Goal: Information Seeking & Learning: Learn about a topic

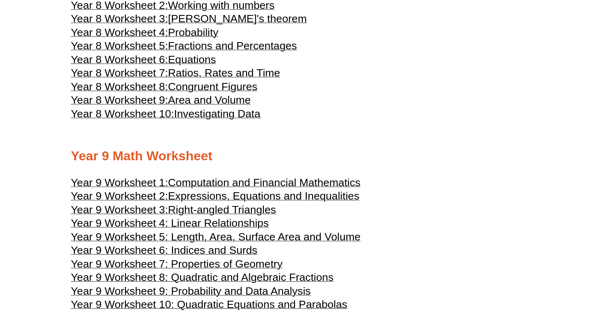
scroll to position [2210, 0]
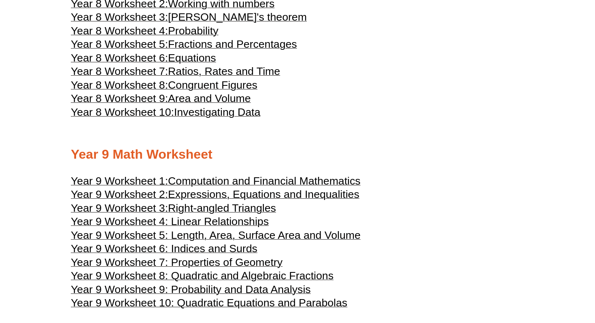
click at [239, 118] on span "Investigating Data" at bounding box center [217, 112] width 86 height 12
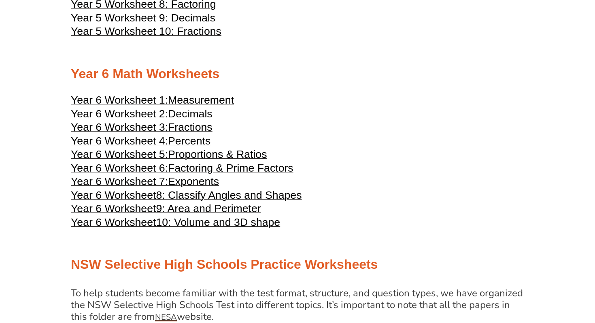
scroll to position [1372, 0]
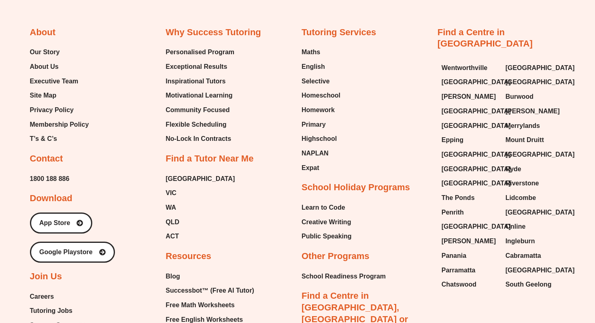
scroll to position [4509, 0]
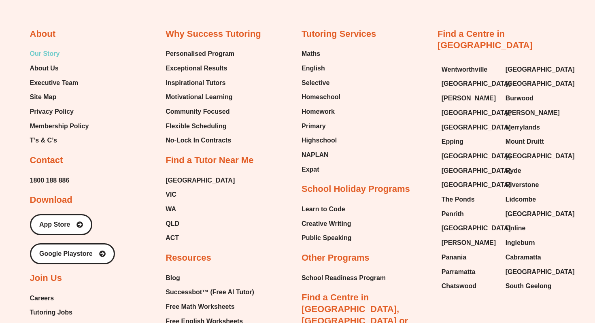
click at [44, 60] on span "Our Story" at bounding box center [45, 54] width 30 height 12
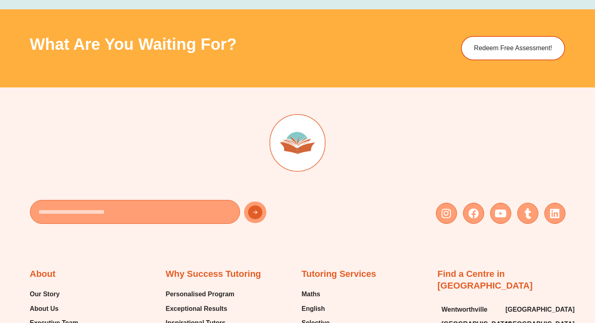
scroll to position [1215, 0]
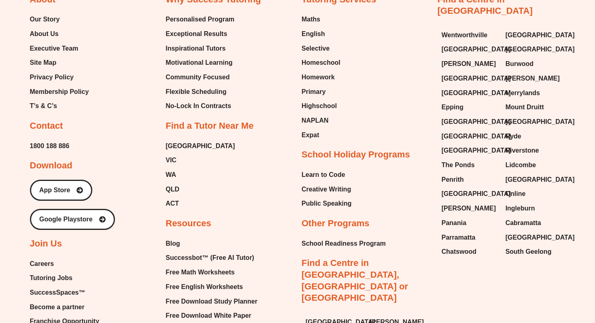
scroll to position [4542, 0]
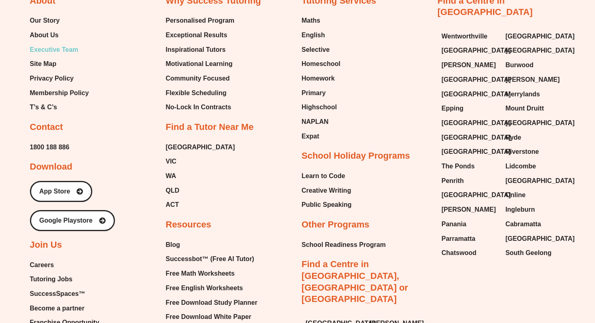
click at [46, 56] on span "Executive Team" at bounding box center [54, 50] width 49 height 12
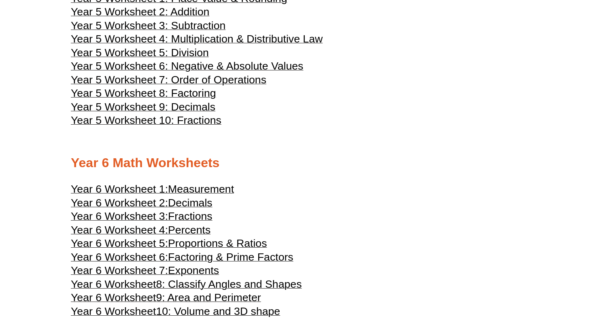
scroll to position [1250, 0]
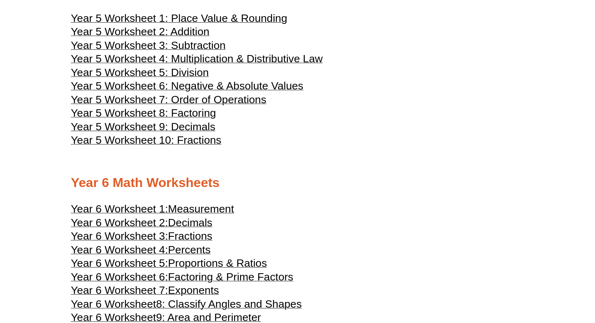
click at [272, 92] on span "Year 5 Worksheet 6: Negative & Absolute Values" at bounding box center [187, 86] width 232 height 12
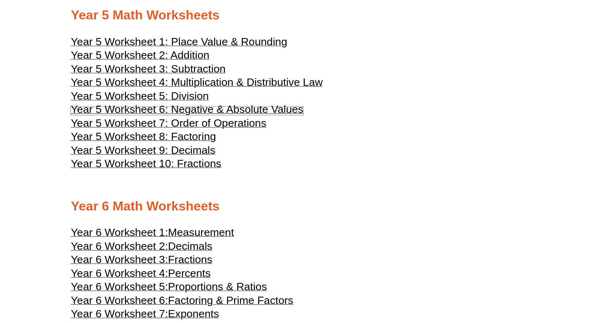
scroll to position [1227, 0]
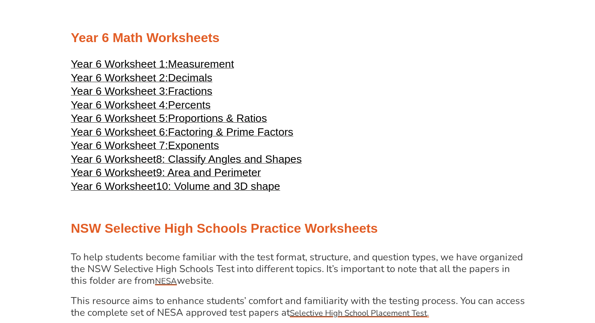
scroll to position [1396, 0]
click at [252, 192] on span "10: Volume and 3D shape" at bounding box center [218, 186] width 124 height 12
